Goal: Find specific page/section: Find specific page/section

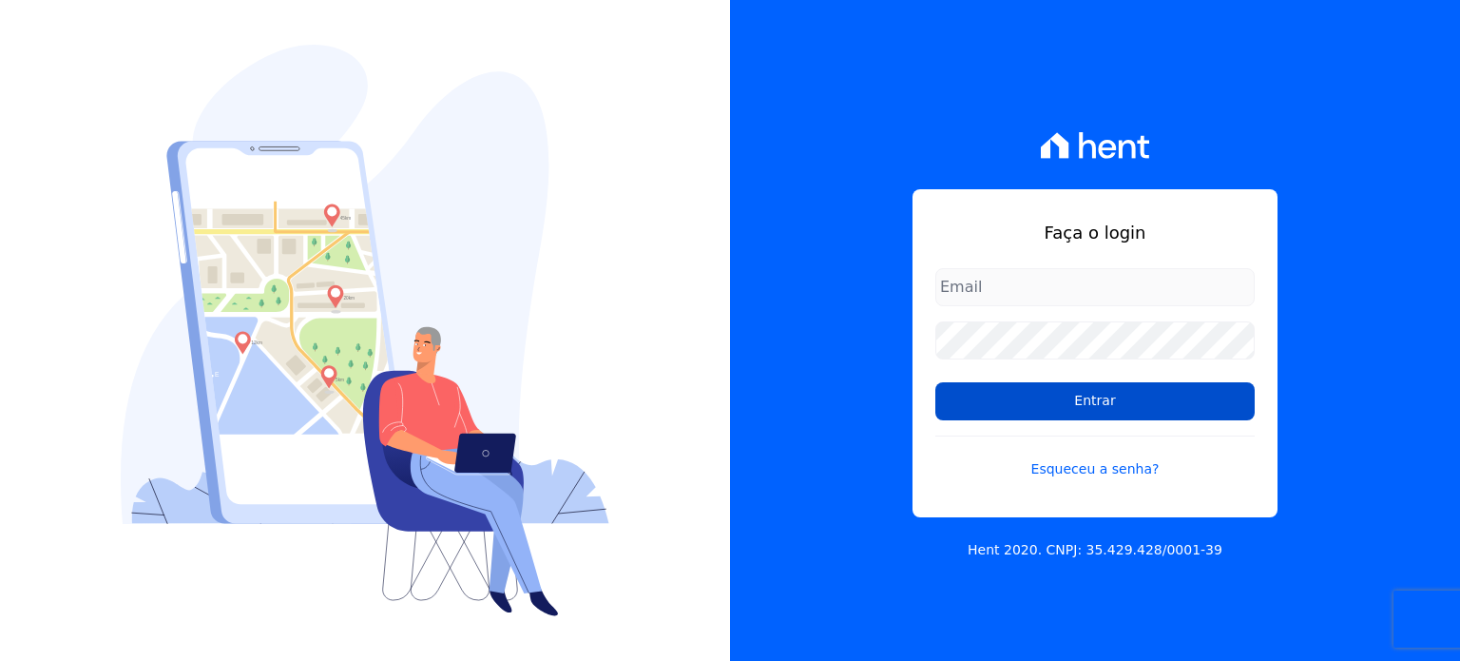
type input "[EMAIL_ADDRESS][PERSON_NAME][DOMAIN_NAME]"
click at [1107, 392] on input "Entrar" at bounding box center [1094, 401] width 319 height 38
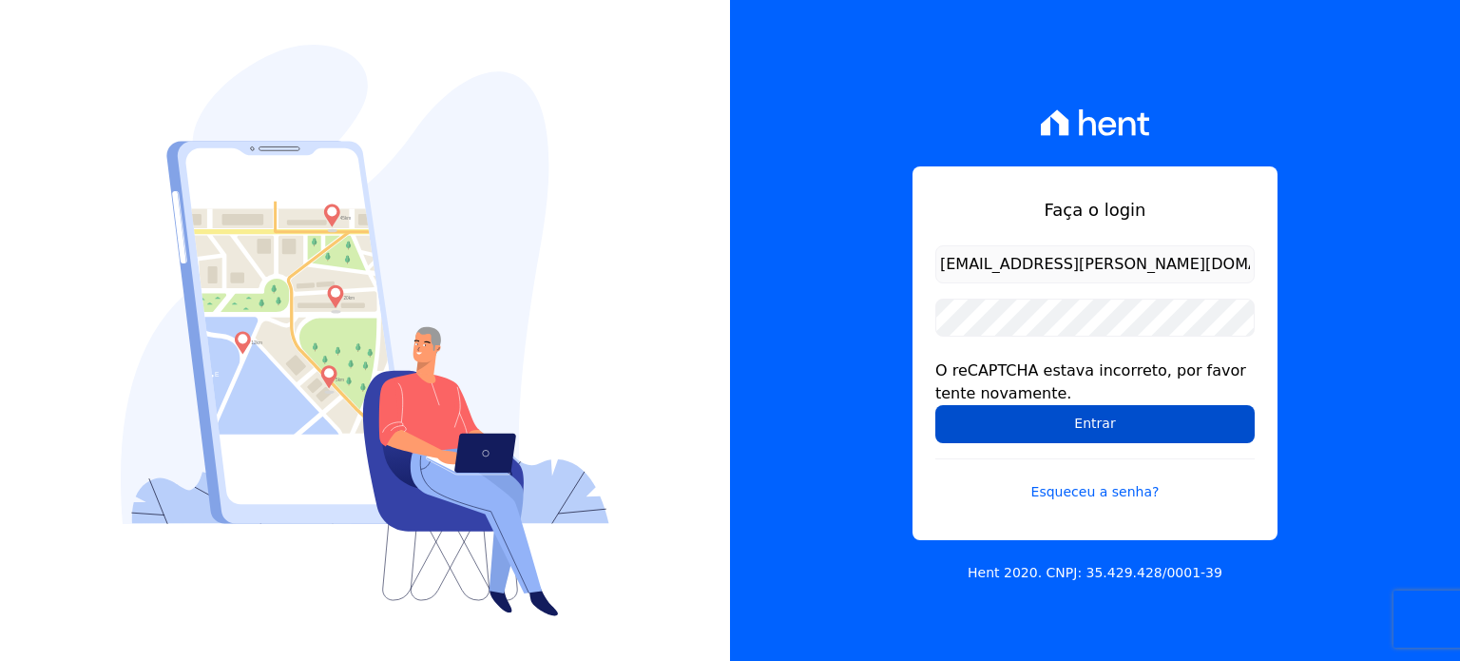
click at [1114, 412] on input "Entrar" at bounding box center [1094, 424] width 319 height 38
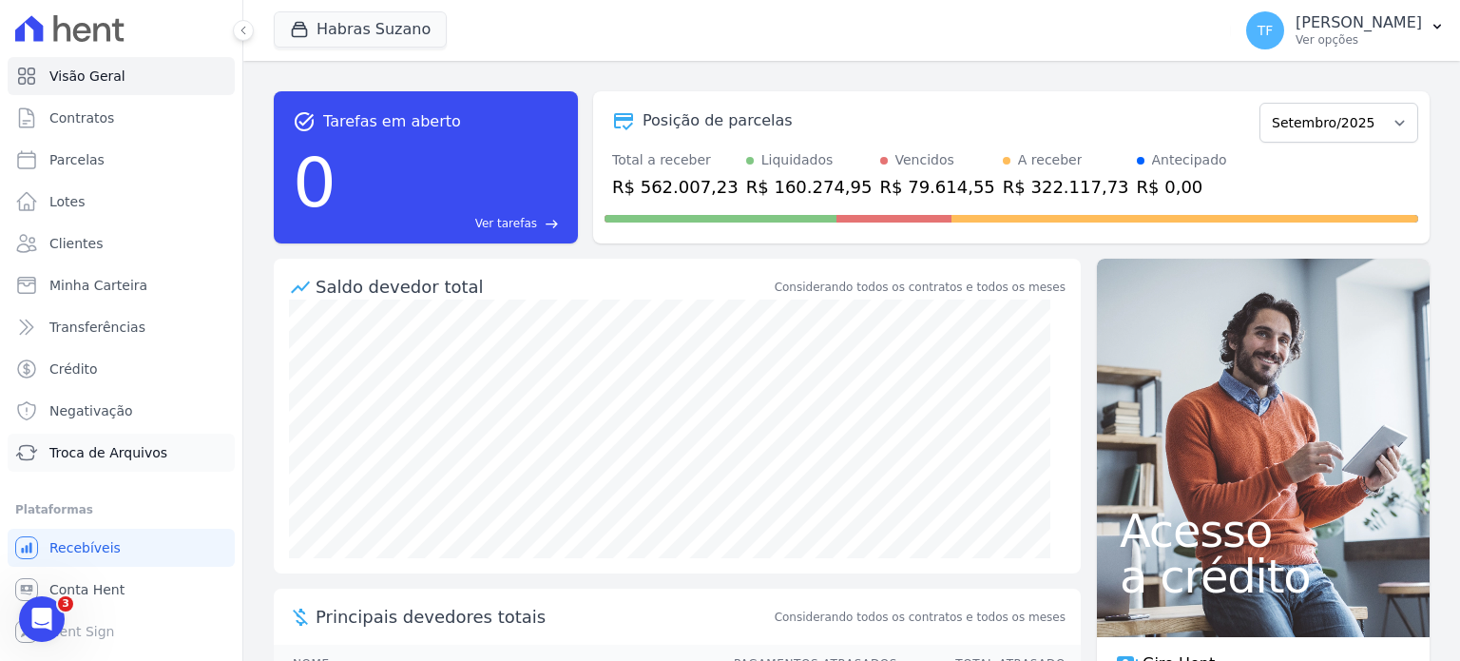
click at [135, 448] on span "Troca de Arquivos" at bounding box center [108, 452] width 118 height 19
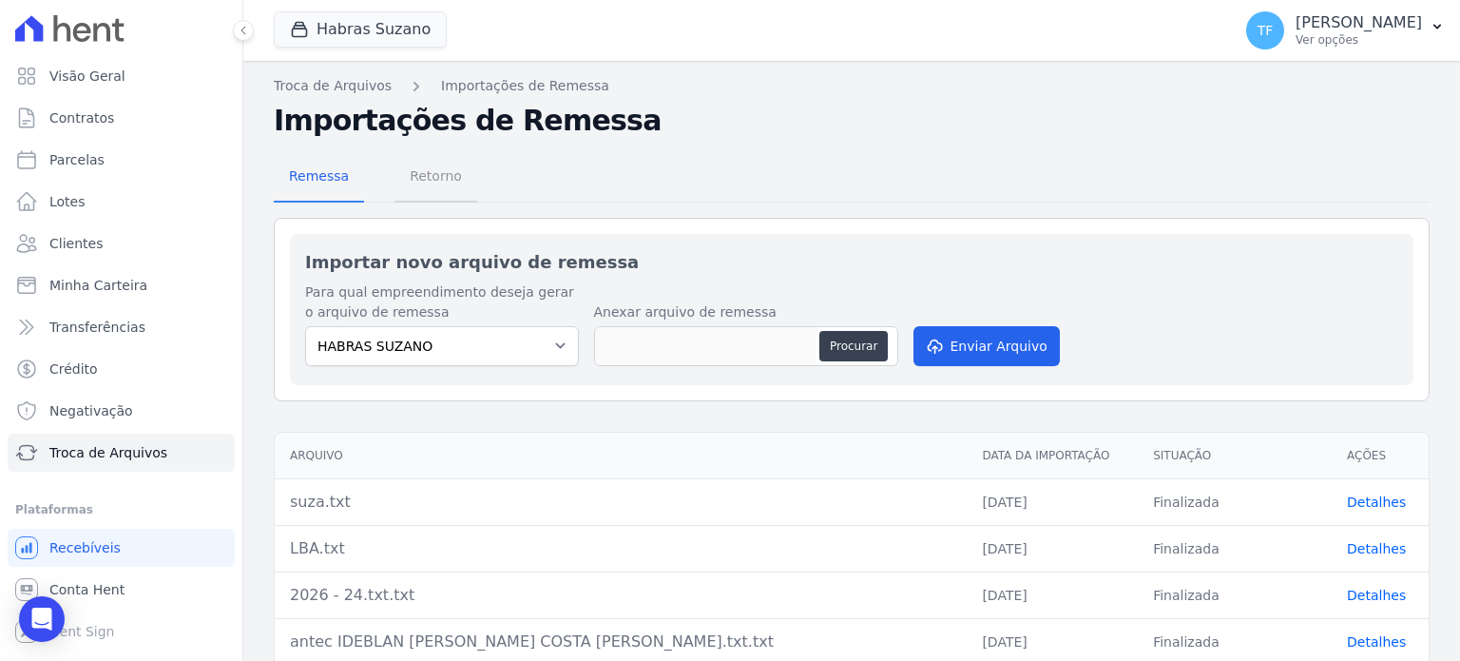
click at [449, 171] on span "Retorno" at bounding box center [435, 176] width 75 height 38
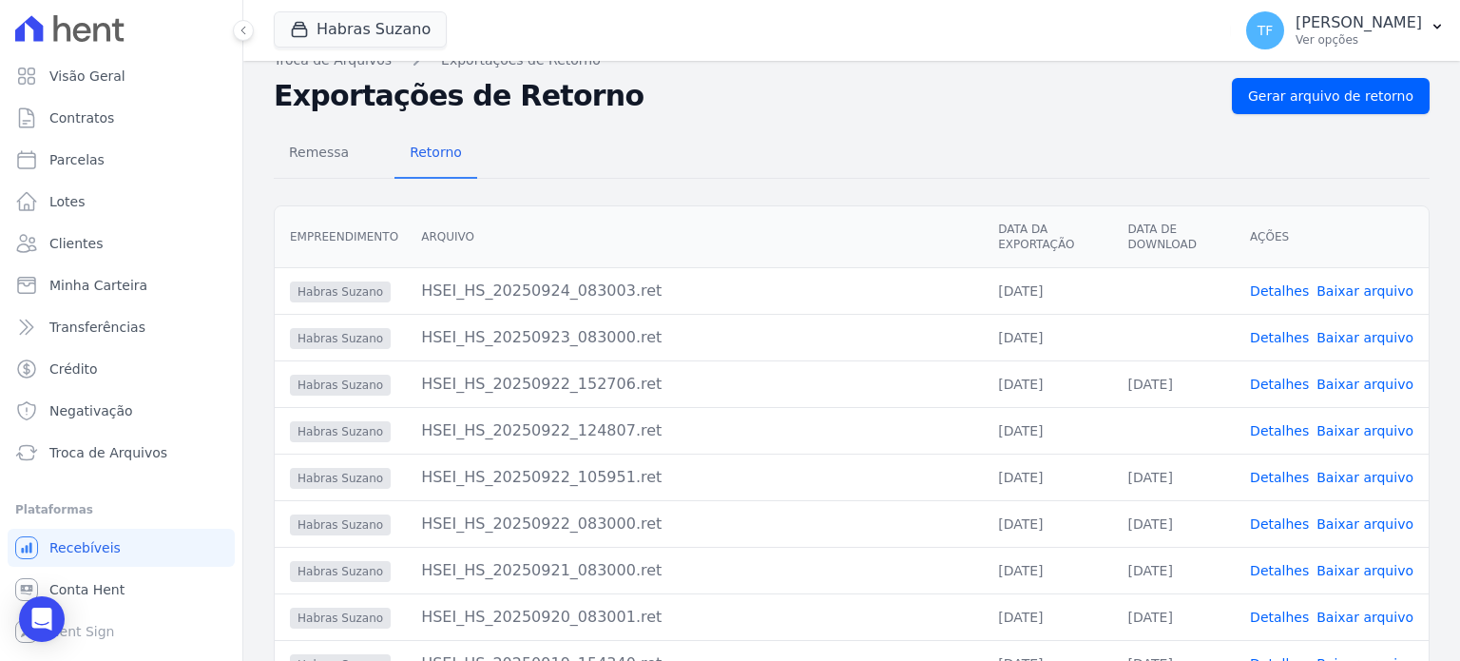
scroll to position [42, 0]
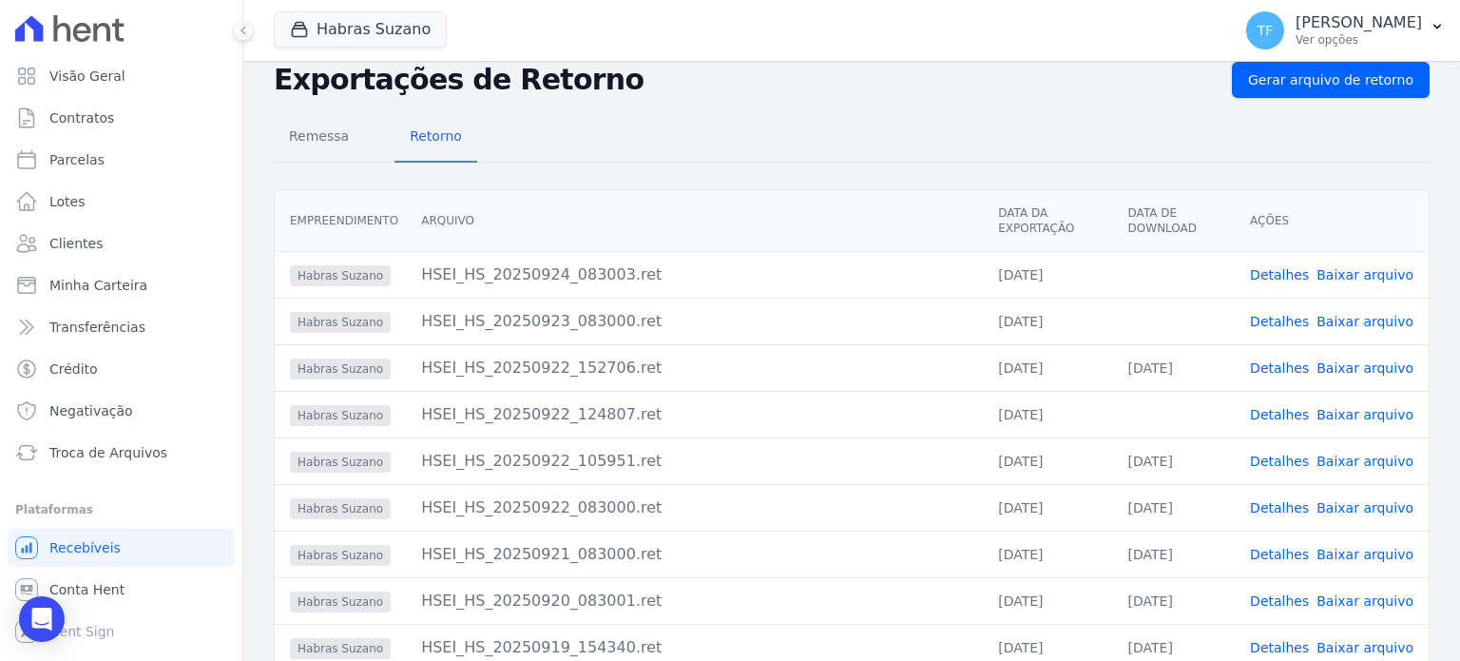
click at [1262, 411] on link "Detalhes" at bounding box center [1279, 414] width 59 height 15
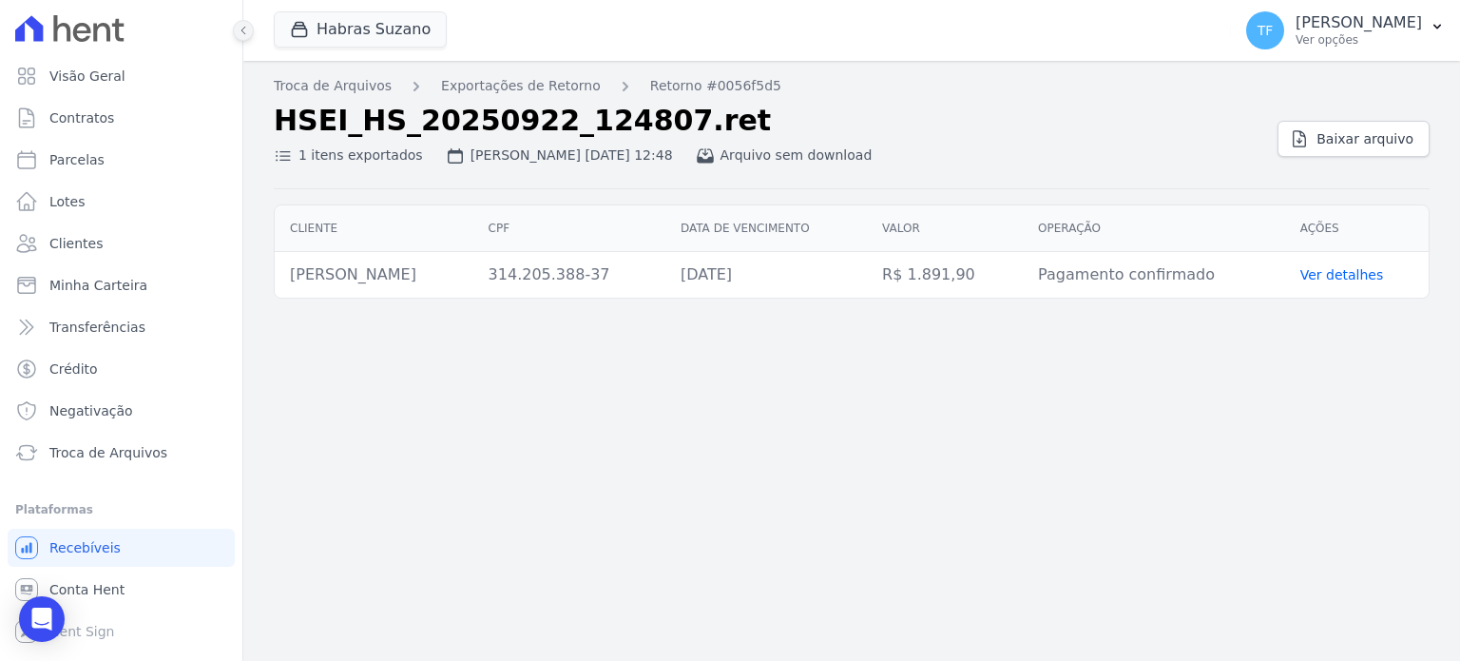
click at [253, 30] on button at bounding box center [243, 30] width 21 height 21
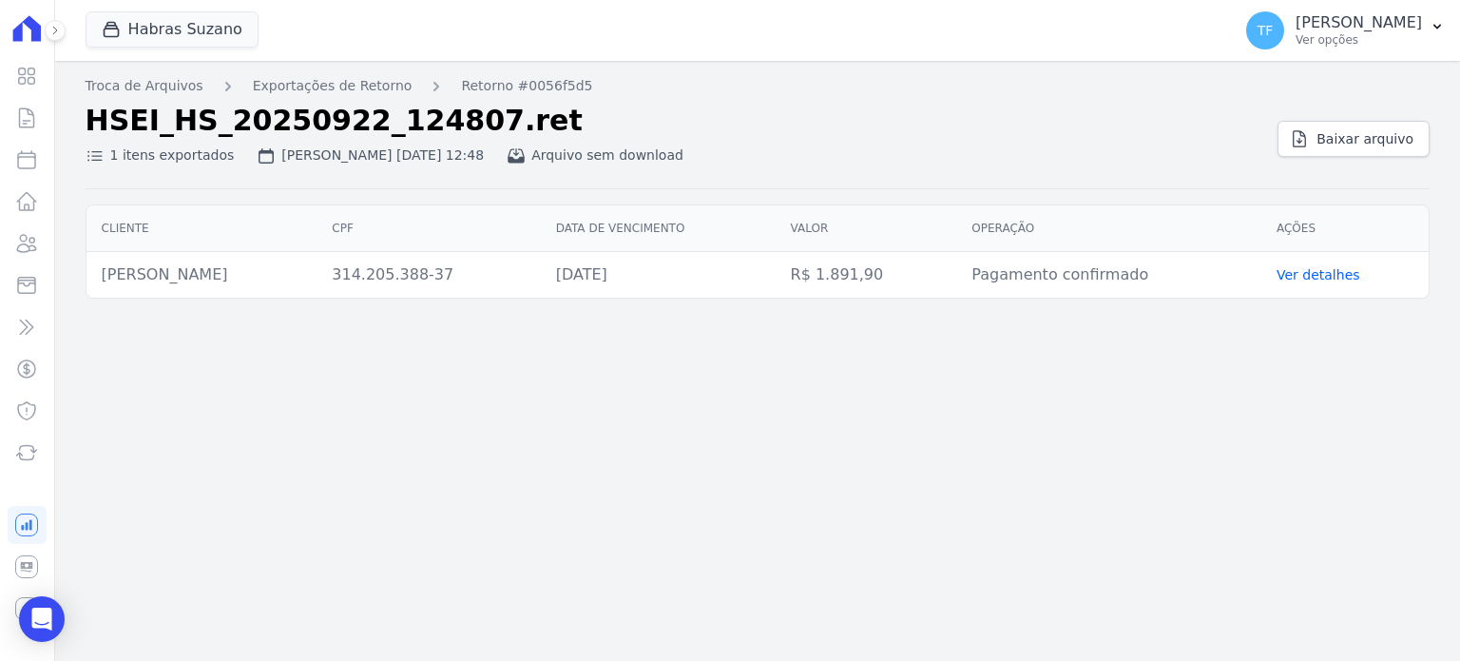
click at [42, 24] on div at bounding box center [44, 30] width 21 height 61
click at [49, 26] on icon at bounding box center [54, 30] width 11 height 11
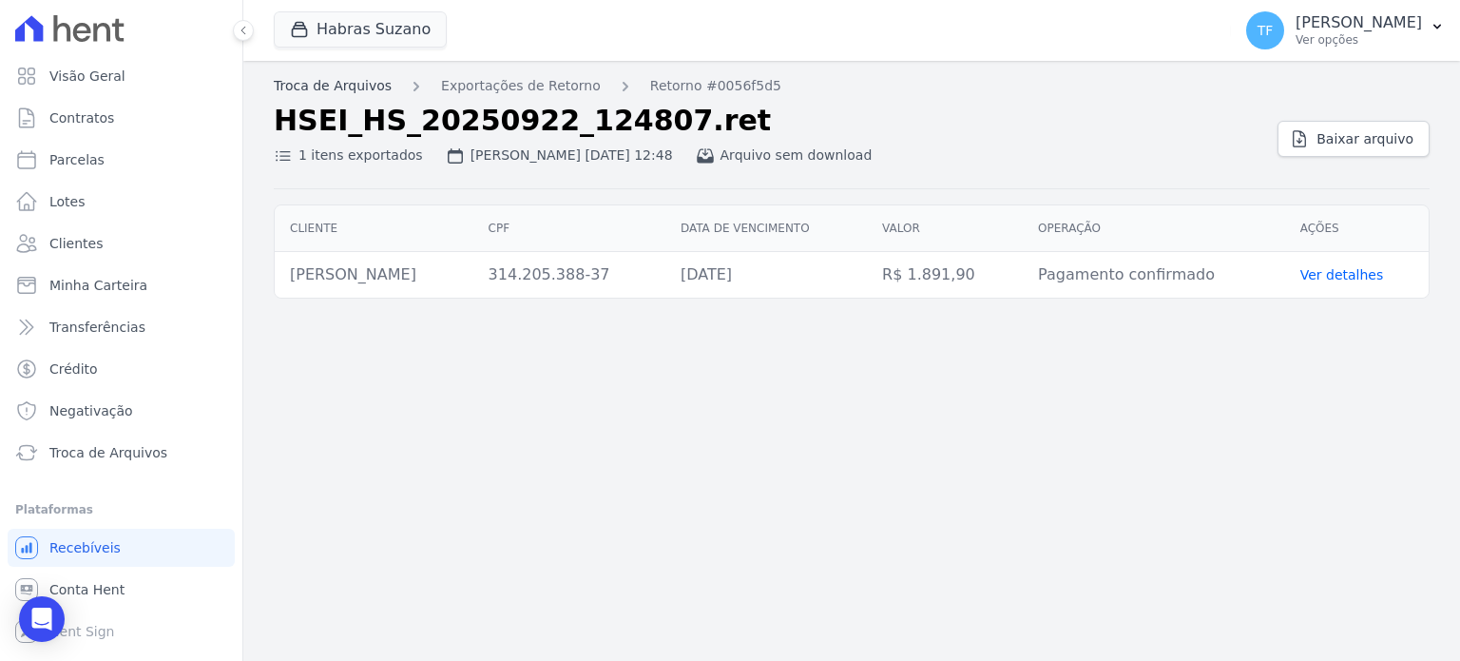
click at [342, 86] on link "Troca de Arquivos" at bounding box center [333, 86] width 118 height 20
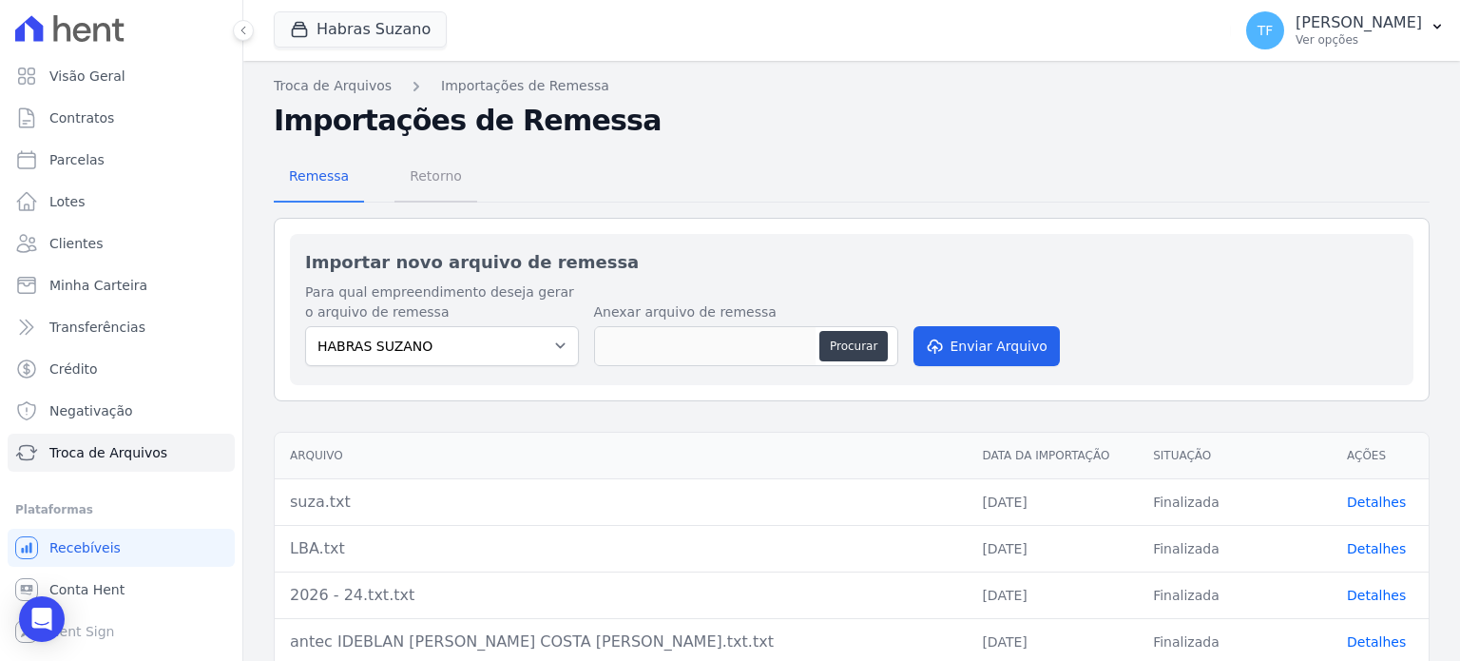
click at [449, 179] on span "Retorno" at bounding box center [435, 176] width 75 height 38
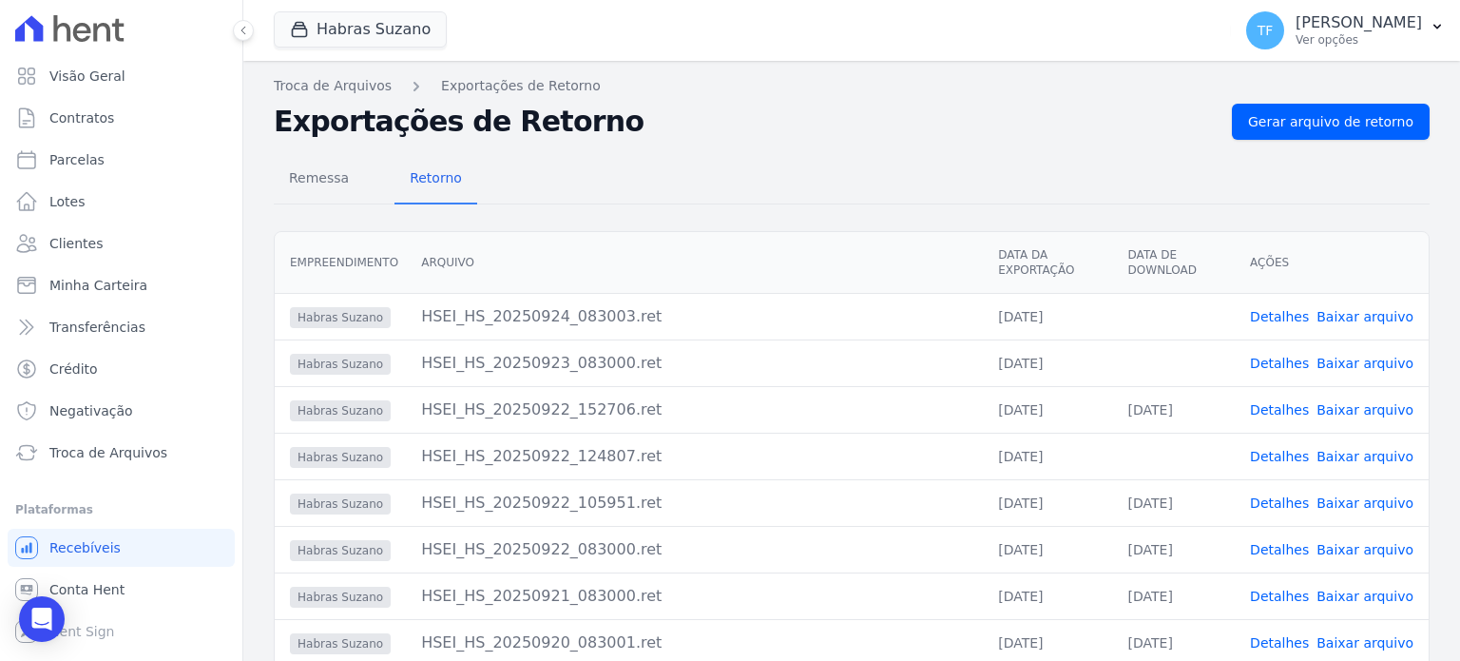
click at [1377, 453] on link "Baixar arquivo" at bounding box center [1364, 456] width 97 height 15
click at [1304, 358] on link "Detalhes" at bounding box center [1279, 362] width 59 height 15
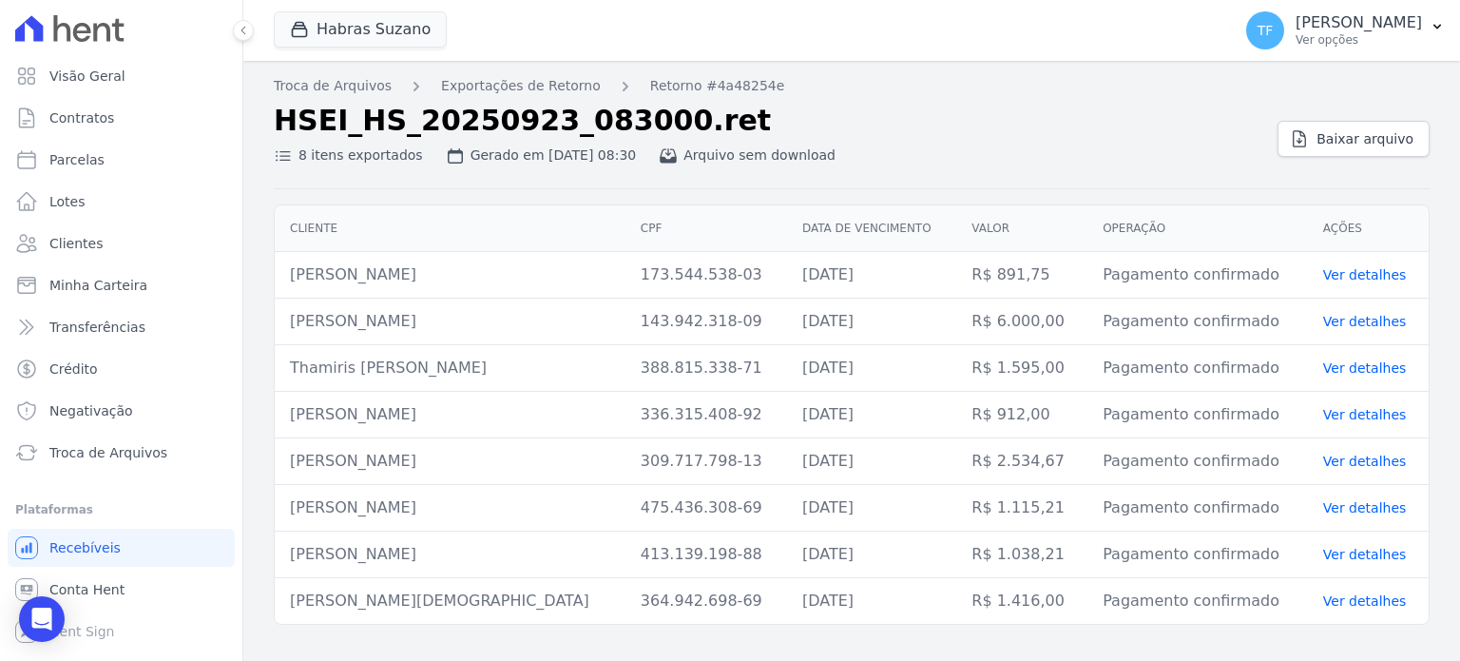
drag, startPoint x: 1459, startPoint y: 216, endPoint x: 1459, endPoint y: 357, distance: 141.6
click at [1459, 357] on div "Cliente CPF Data de vencimento Valor Operação Ações Antonio Carlos Moreira Sant…" at bounding box center [851, 414] width 1217 height 435
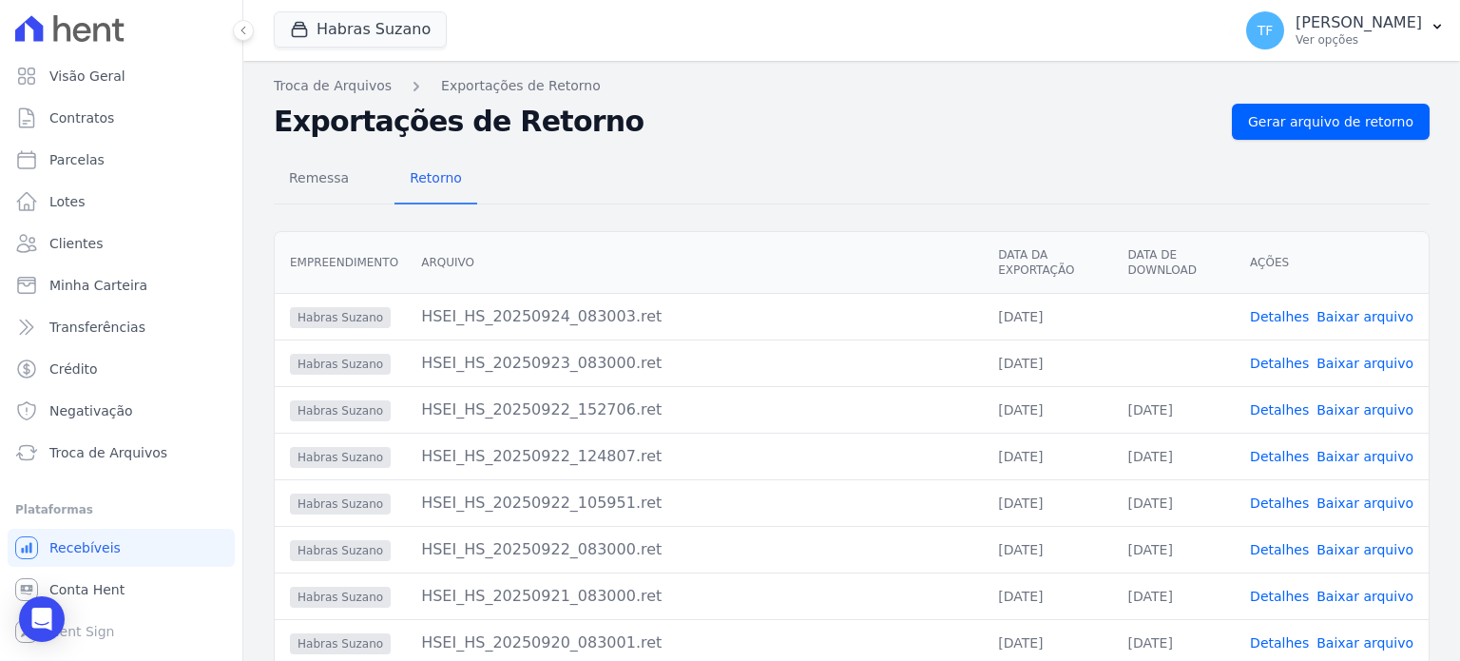
click at [1285, 318] on link "Detalhes" at bounding box center [1279, 316] width 59 height 15
